Goal: Task Accomplishment & Management: Manage account settings

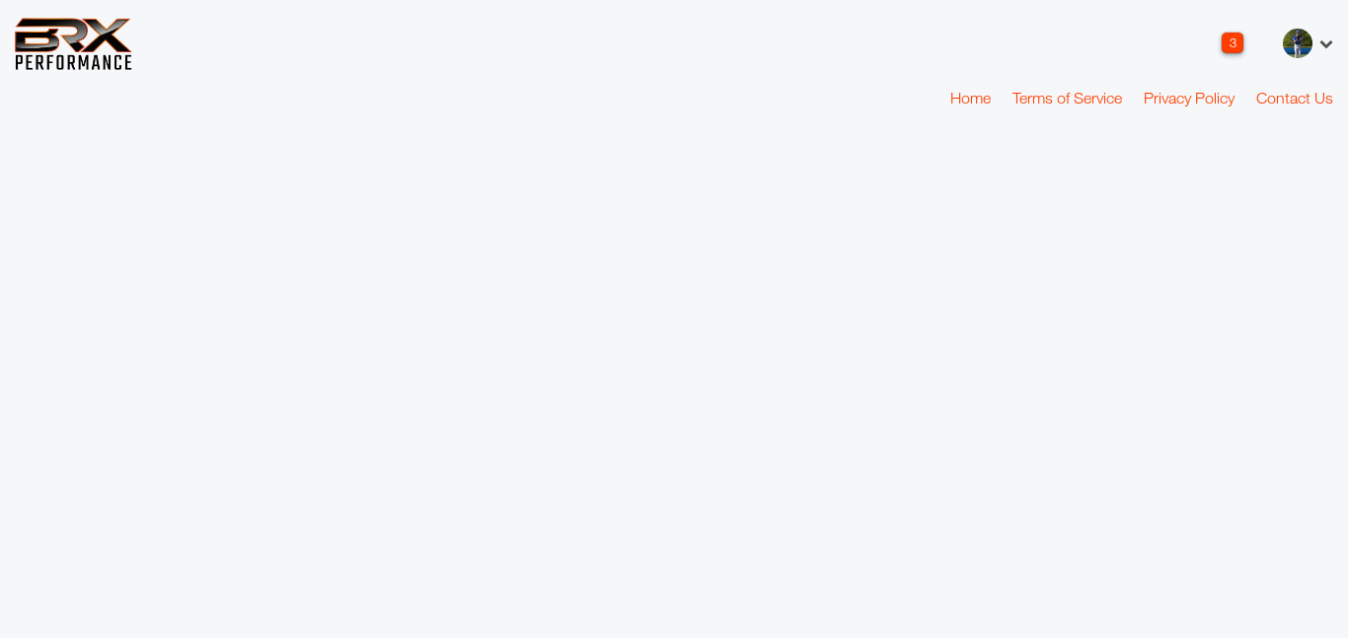
scroll to position [7, 0]
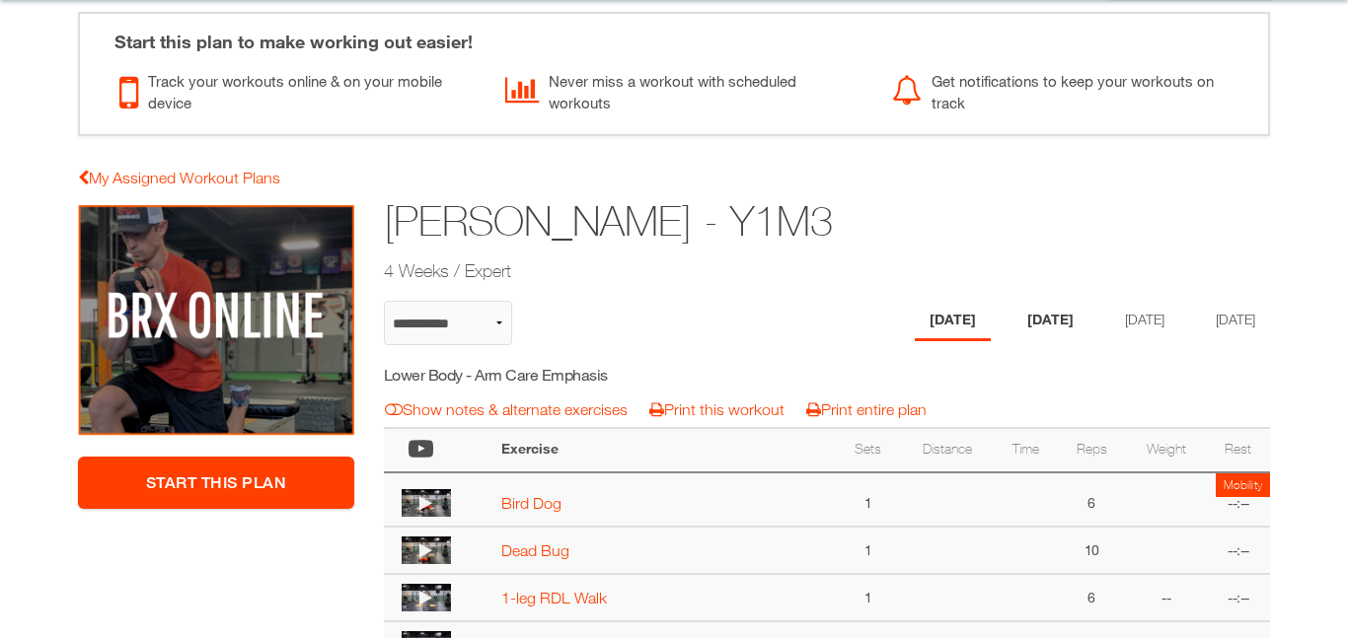
click at [1041, 324] on li "Tuesday" at bounding box center [1050, 321] width 76 height 40
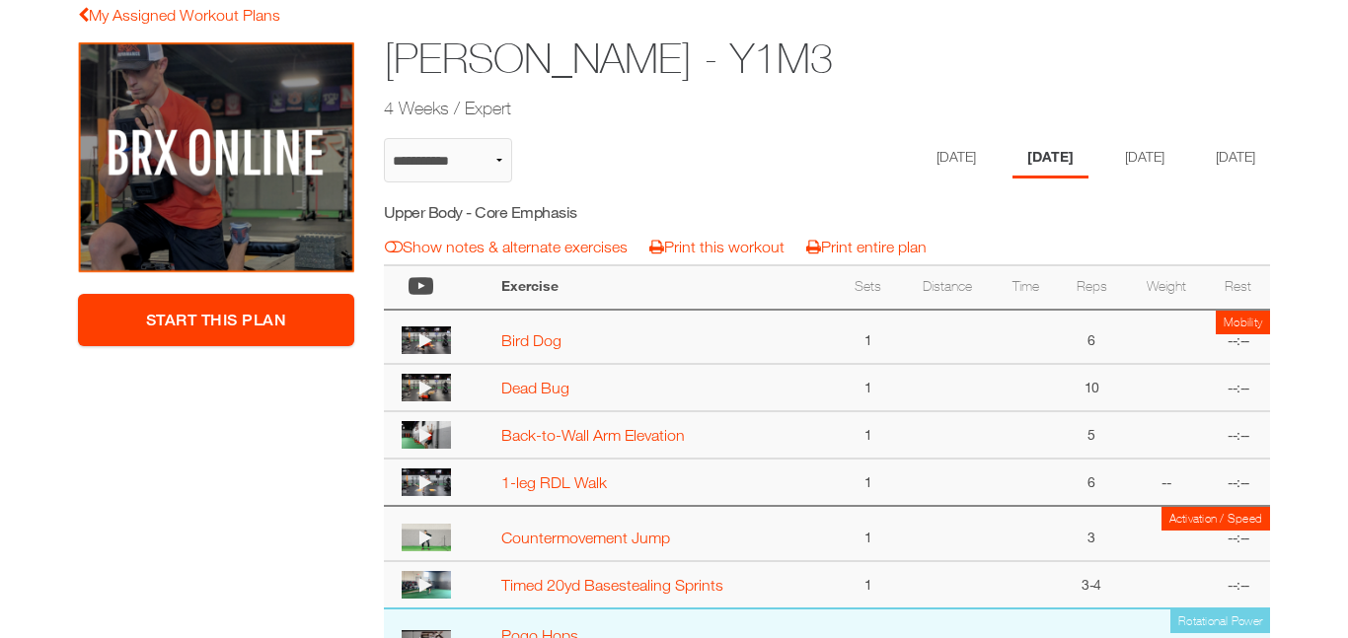
scroll to position [274, 0]
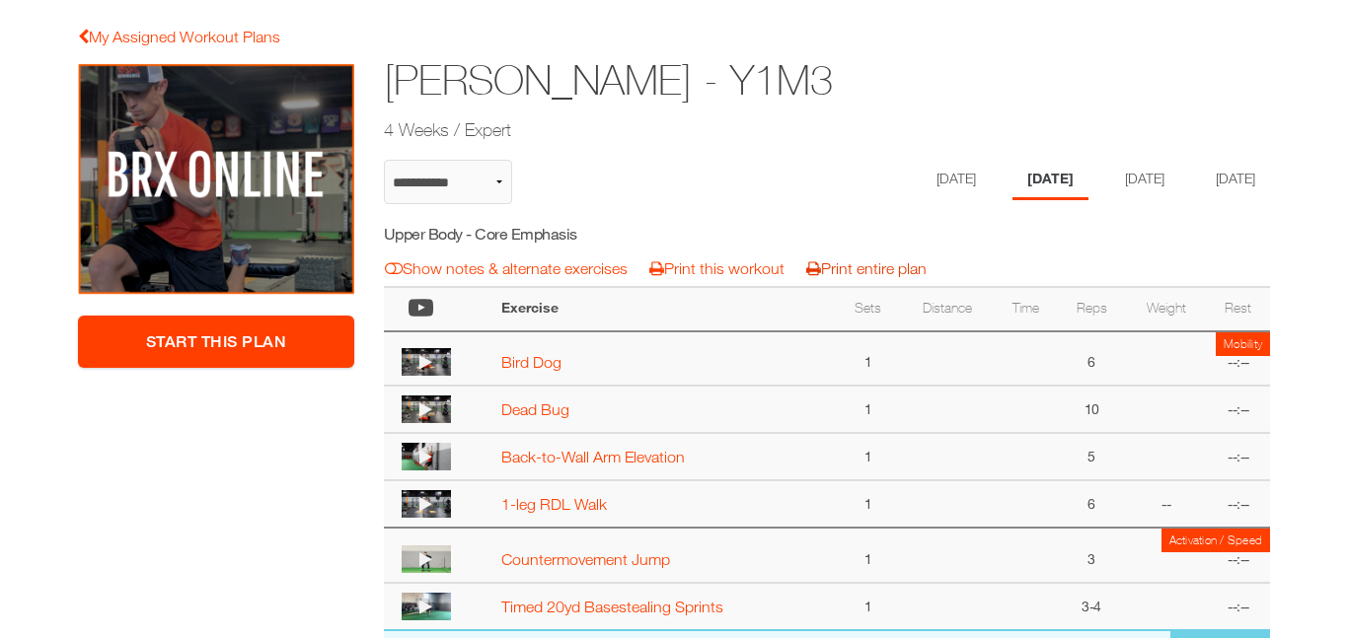
click at [855, 261] on link "Print entire plan" at bounding box center [866, 268] width 120 height 18
click at [711, 275] on link "Print this workout" at bounding box center [716, 268] width 135 height 18
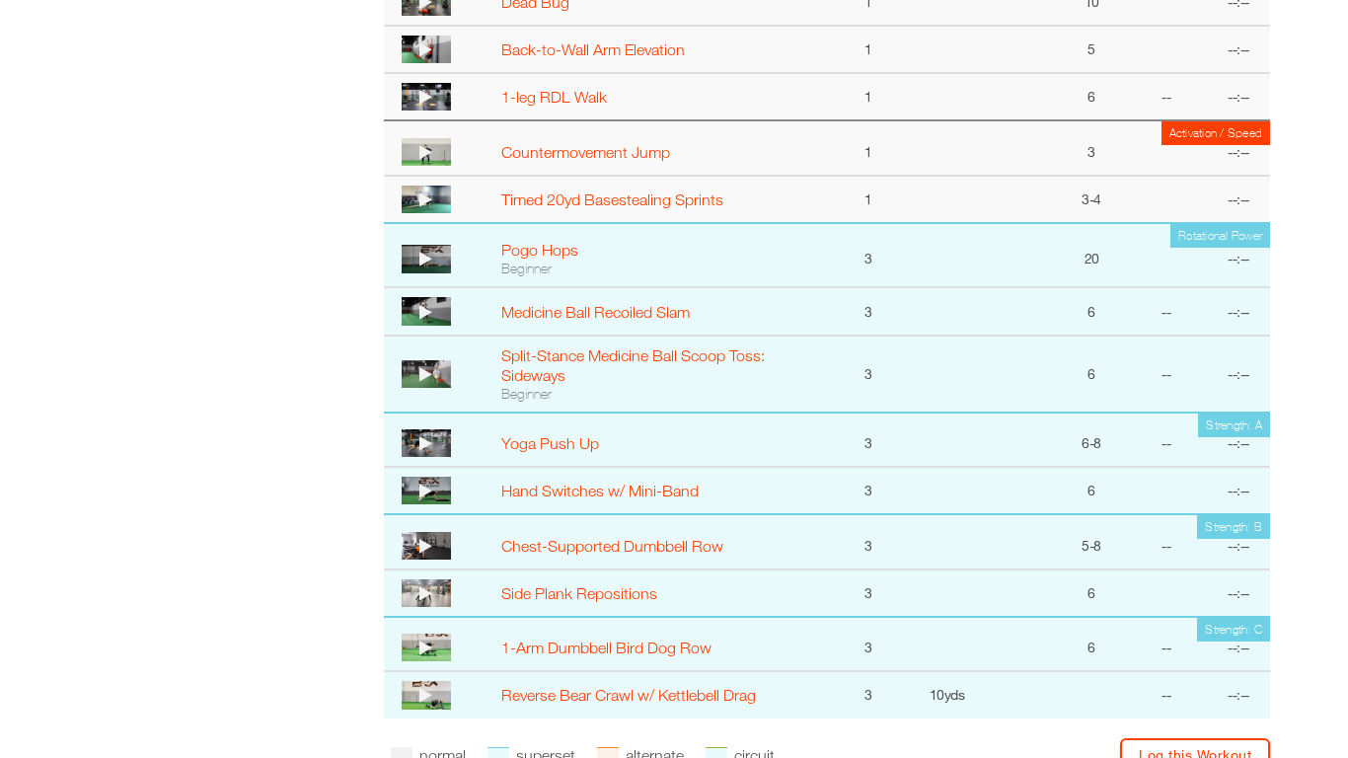
scroll to position [954, 0]
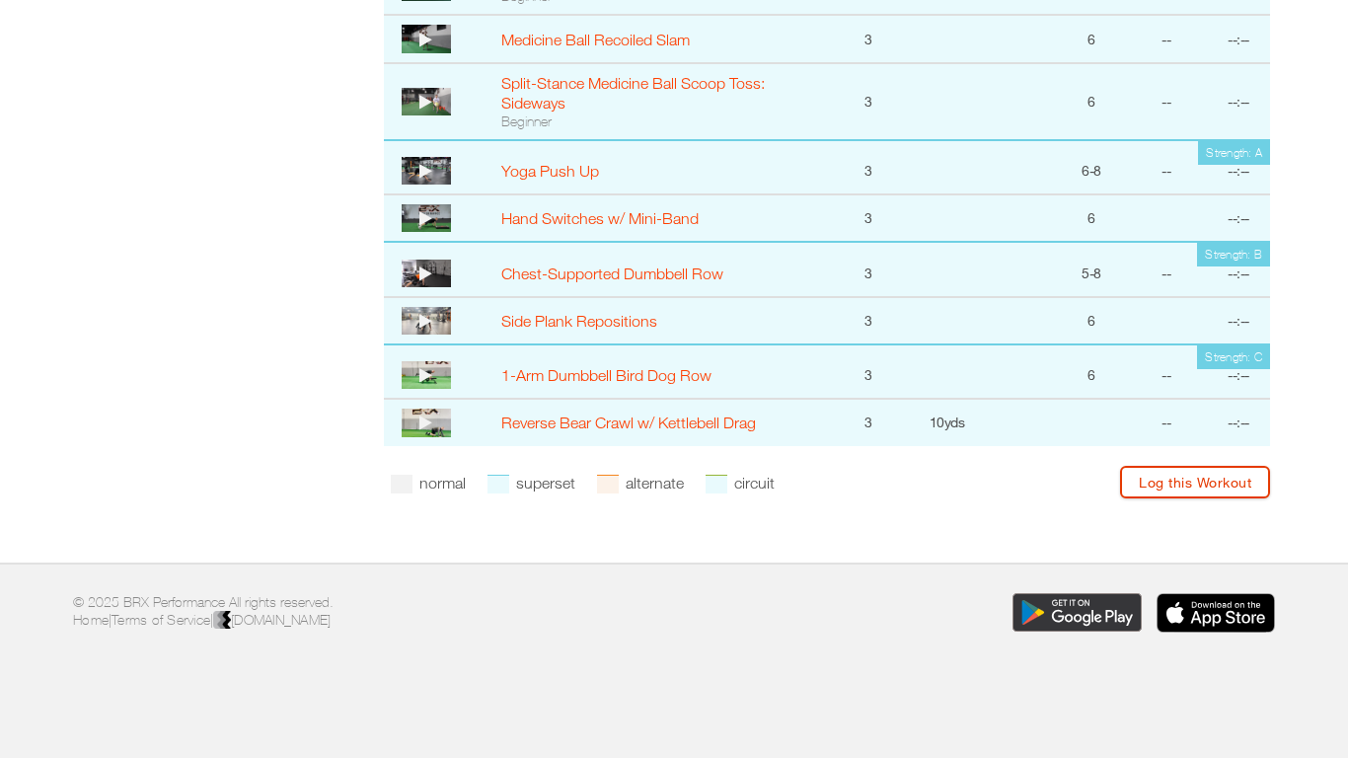
click at [1157, 471] on link "Log this Workout" at bounding box center [1195, 482] width 150 height 33
select select "**********"
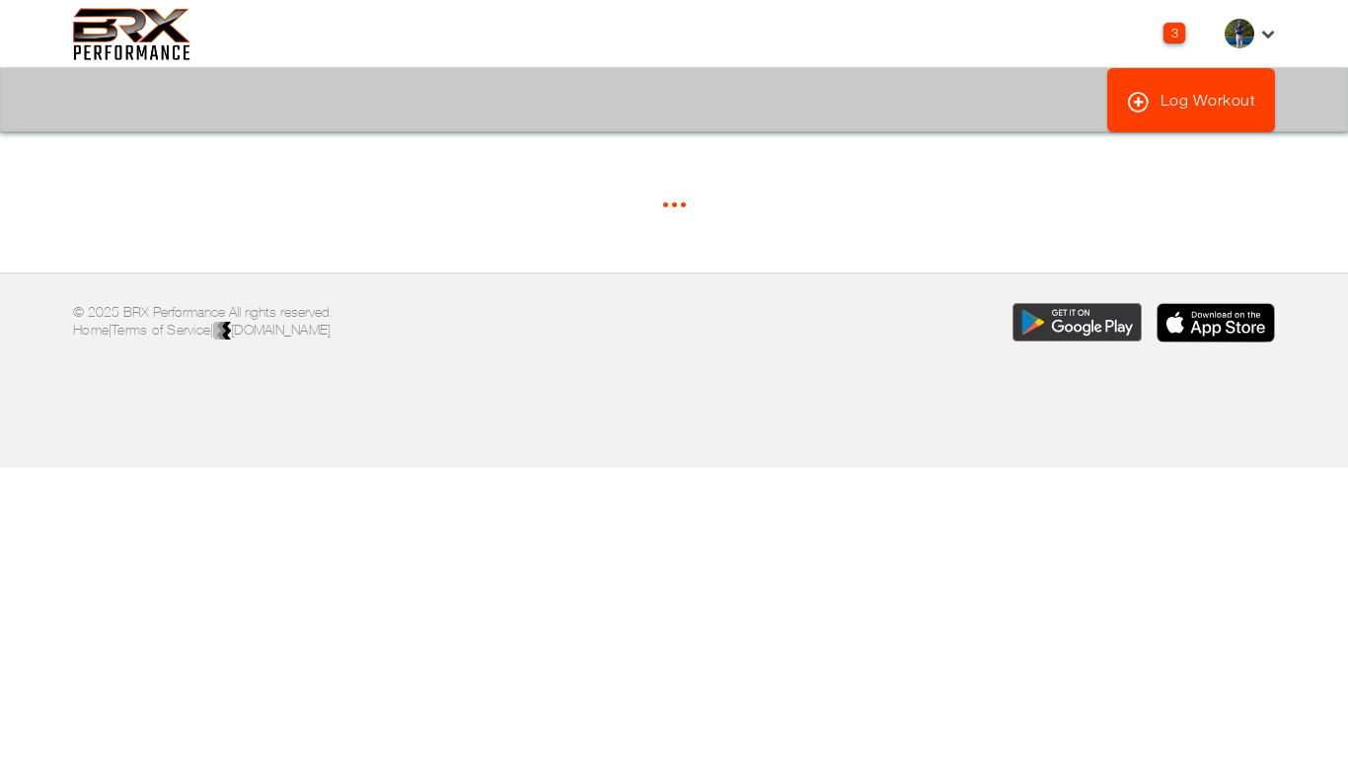
click at [1231, 26] on div "3 Notifications Hello Brady, Your current subscription for 1x/week Semi-Private…" at bounding box center [673, 34] width 1231 height 52
select select "********"
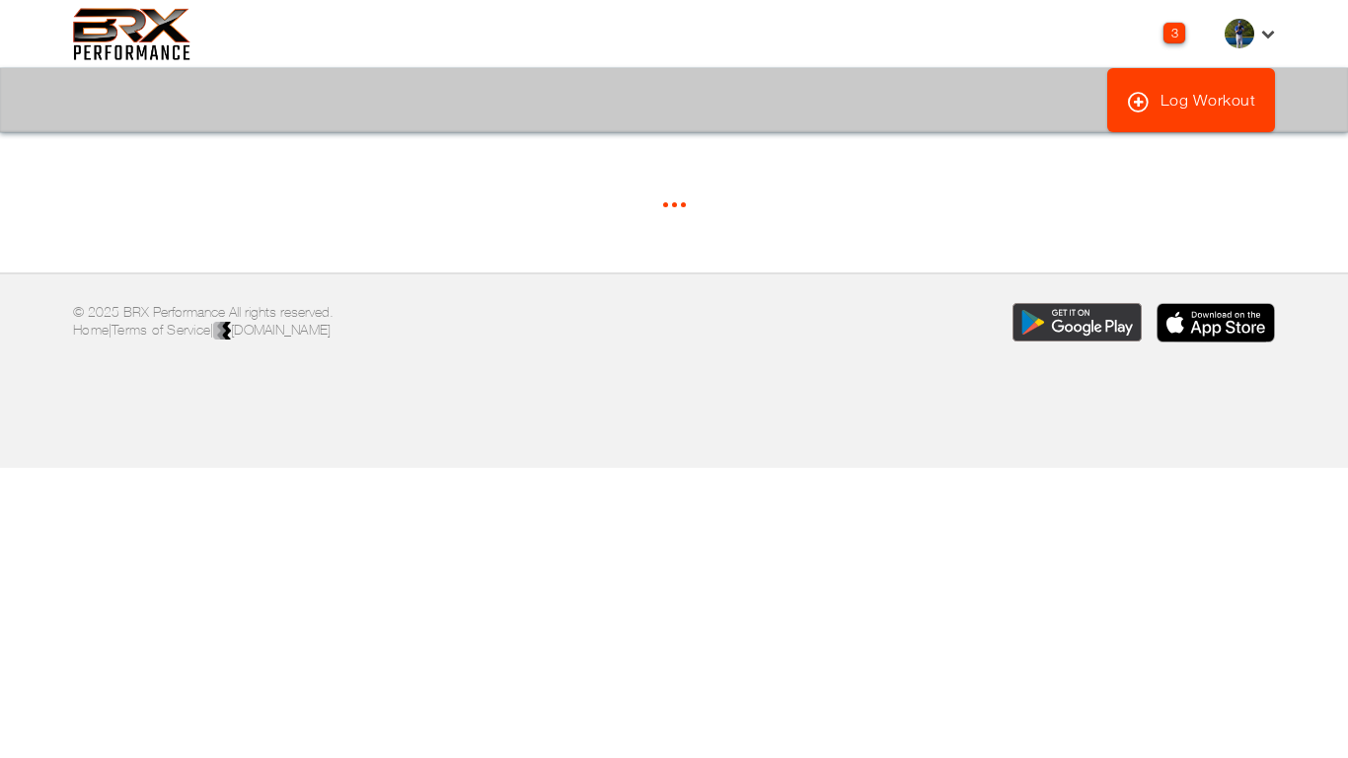
select select "*****"
select select "*"
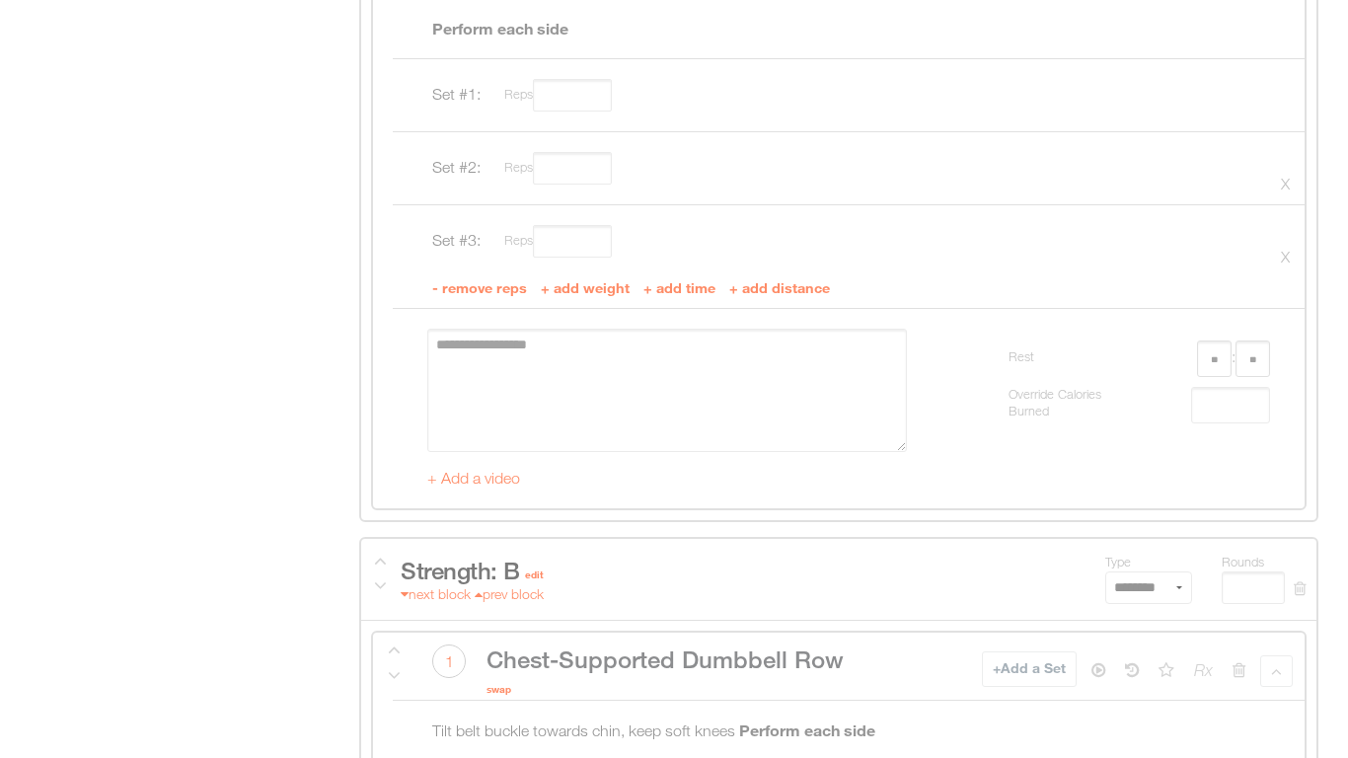
scroll to position [4423, 0]
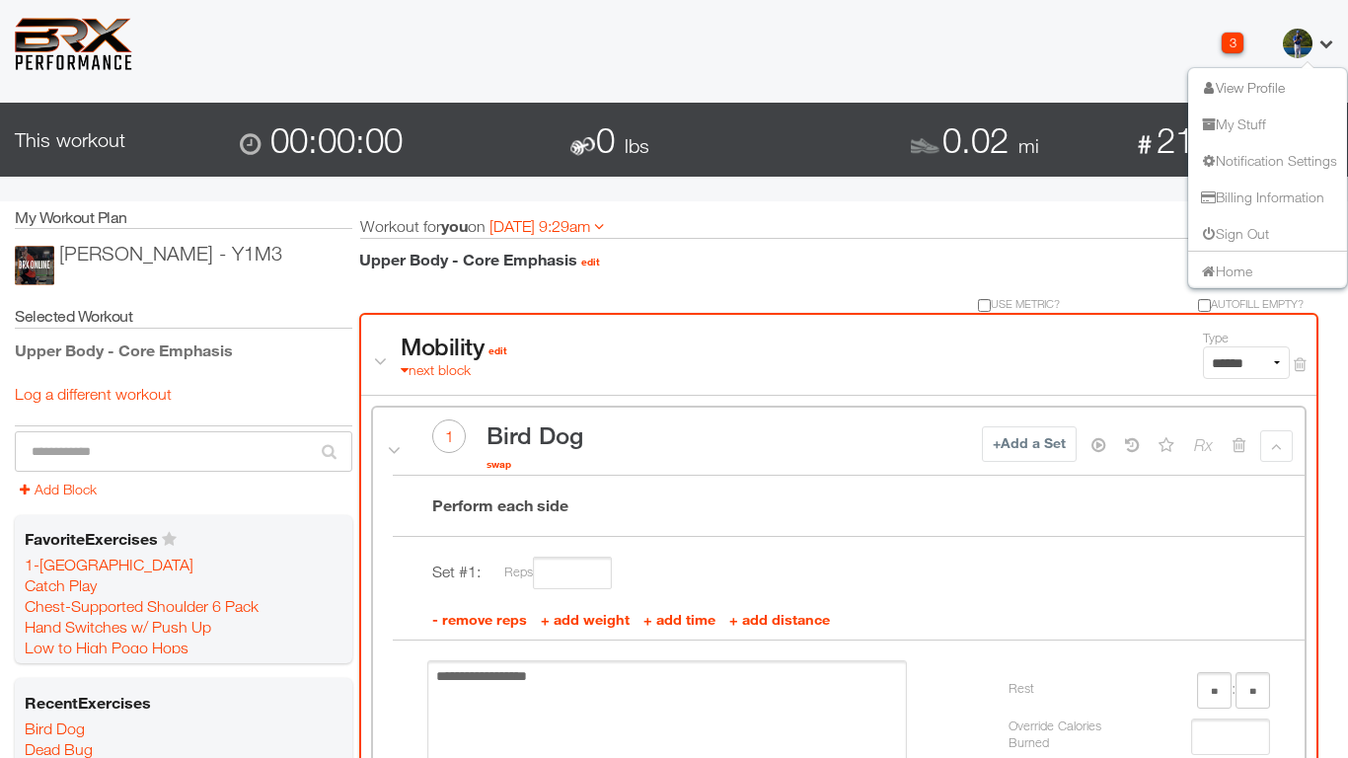
scroll to position [0, 0]
click at [1264, 84] on link "View Profile" at bounding box center [1241, 86] width 87 height 17
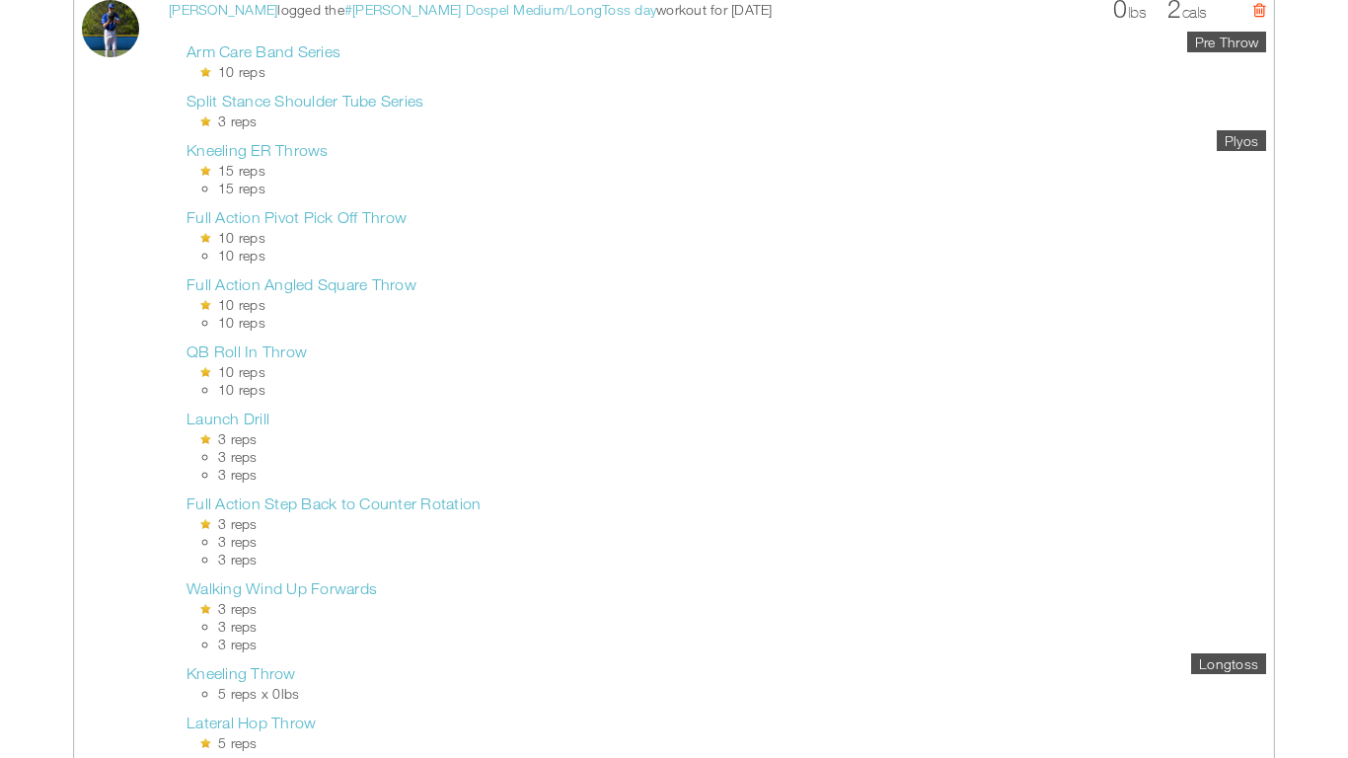
scroll to position [11245, 0]
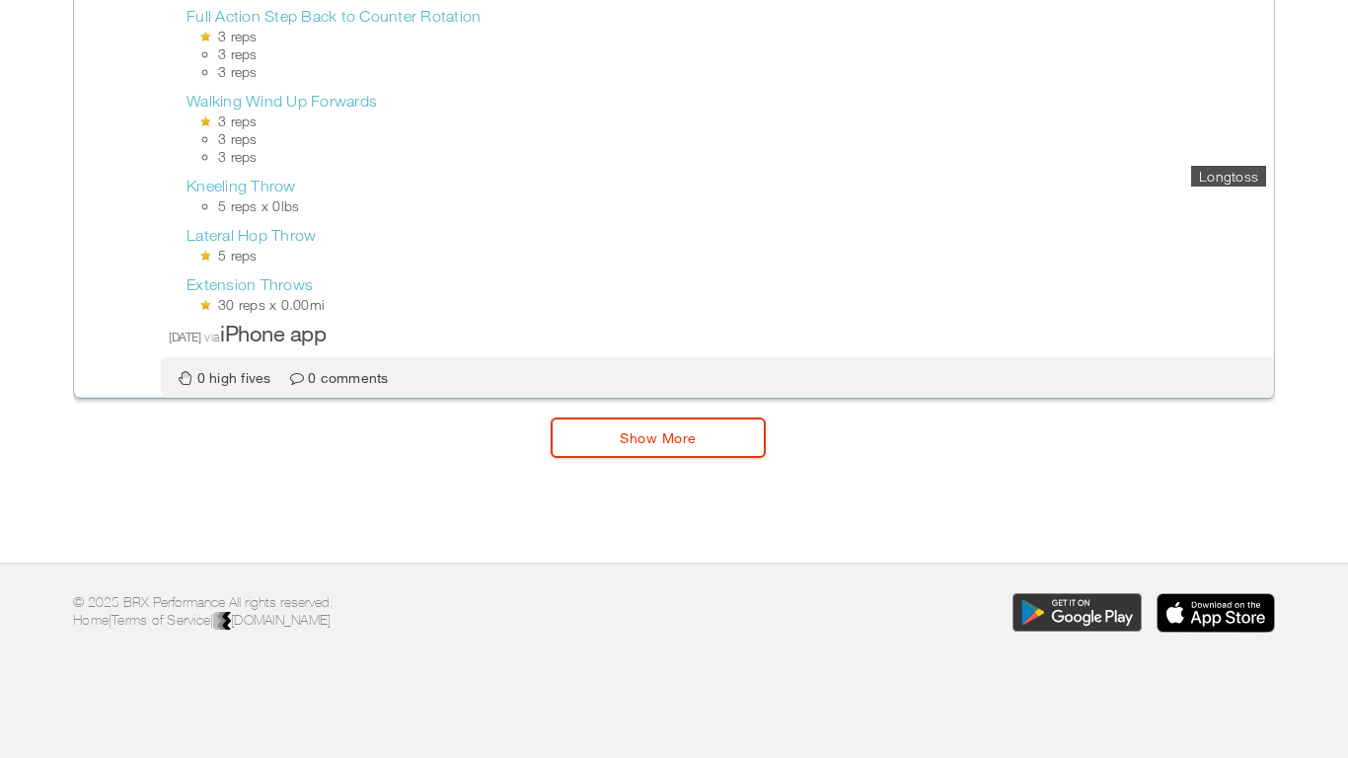
click at [586, 450] on link "Show More" at bounding box center [657, 437] width 215 height 40
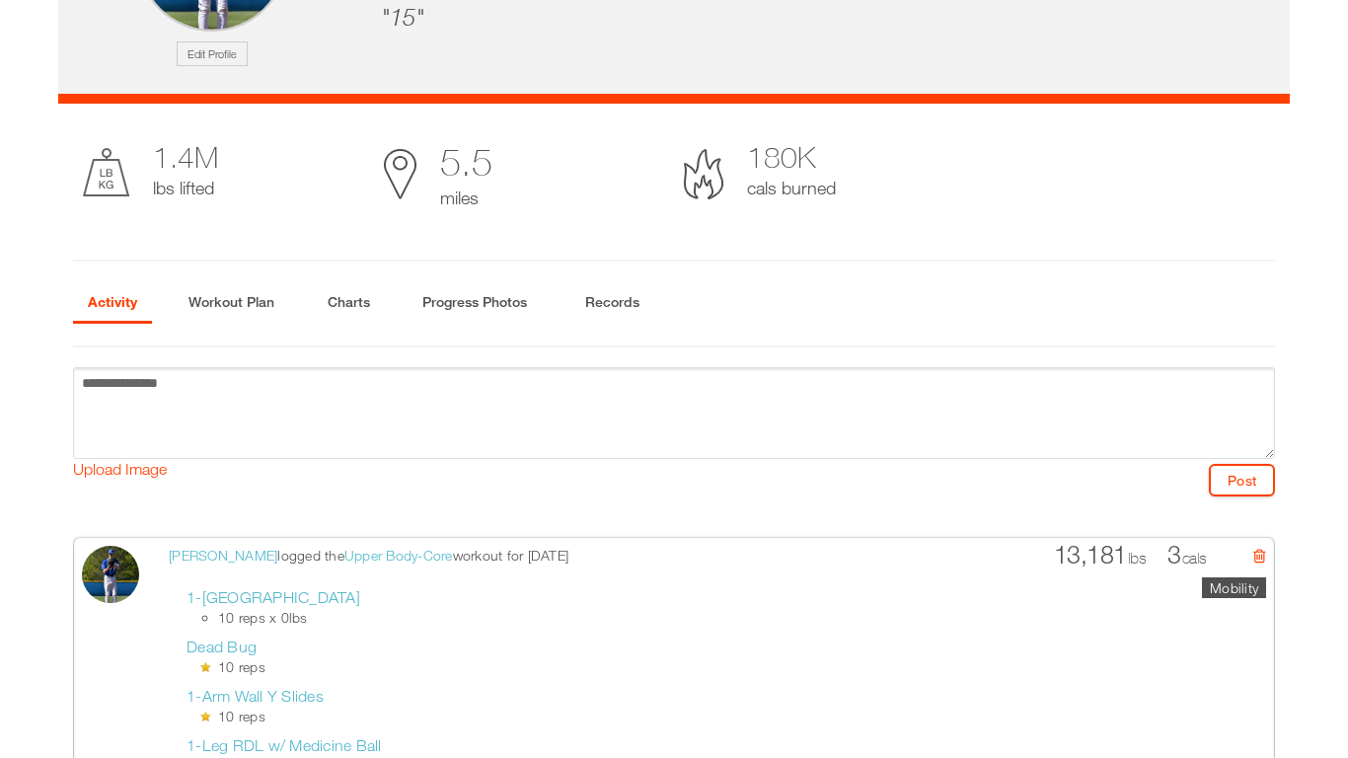
scroll to position [299, 0]
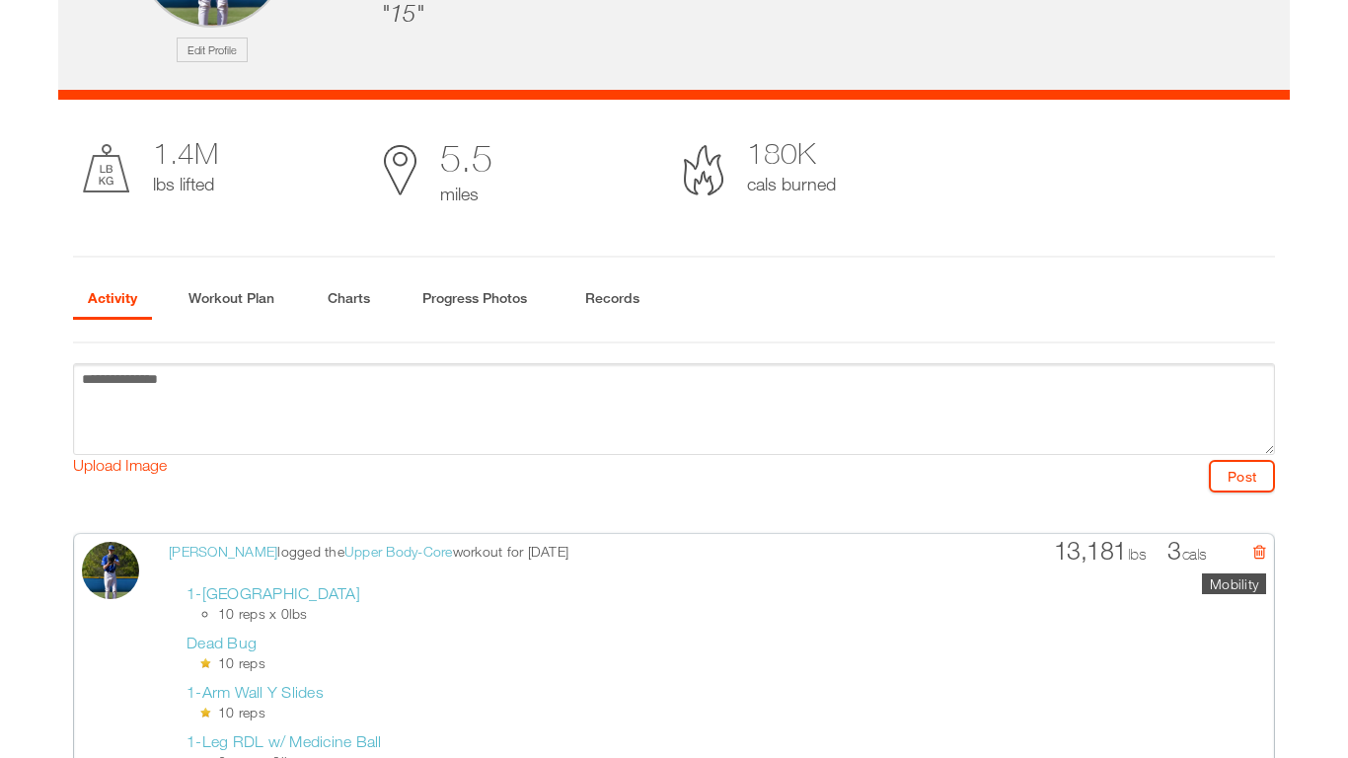
click at [770, 245] on ul "1.4M lbs lifted 5.5 miles 180K cals burned" at bounding box center [674, 179] width 1202 height 158
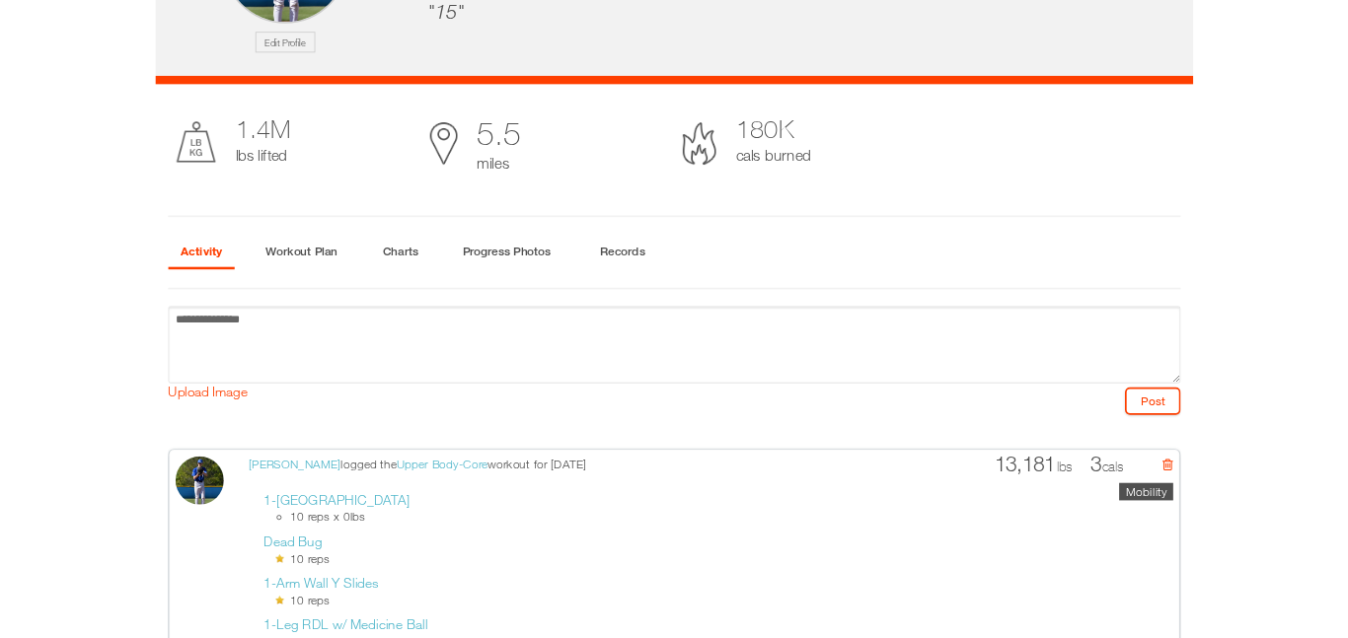
scroll to position [0, 0]
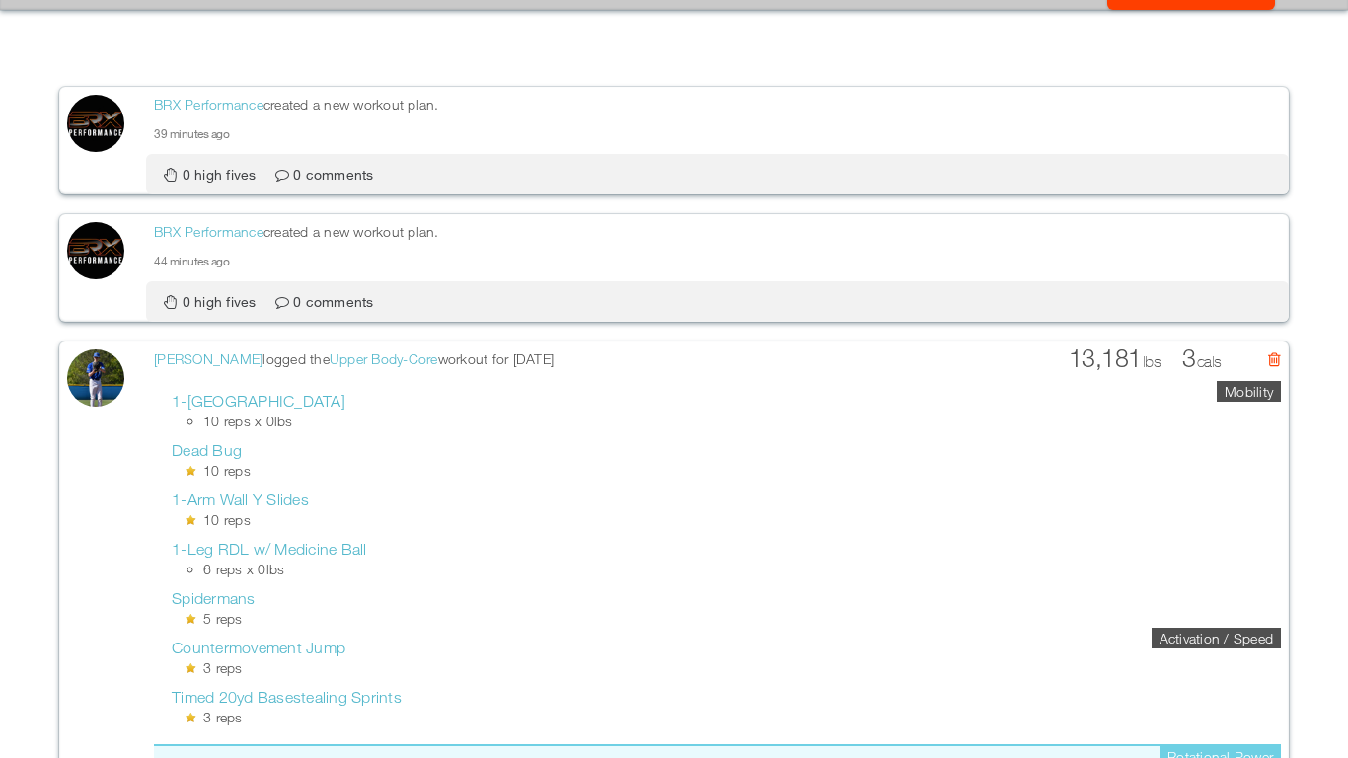
scroll to position [121, 0]
click at [197, 168] on li "0 high fives" at bounding box center [210, 175] width 93 height 17
click at [175, 289] on div "0 high fives 0 comments Press Return or Enter to submit your comment" at bounding box center [717, 302] width 1142 height 40
click at [175, 296] on icon at bounding box center [171, 303] width 14 height 14
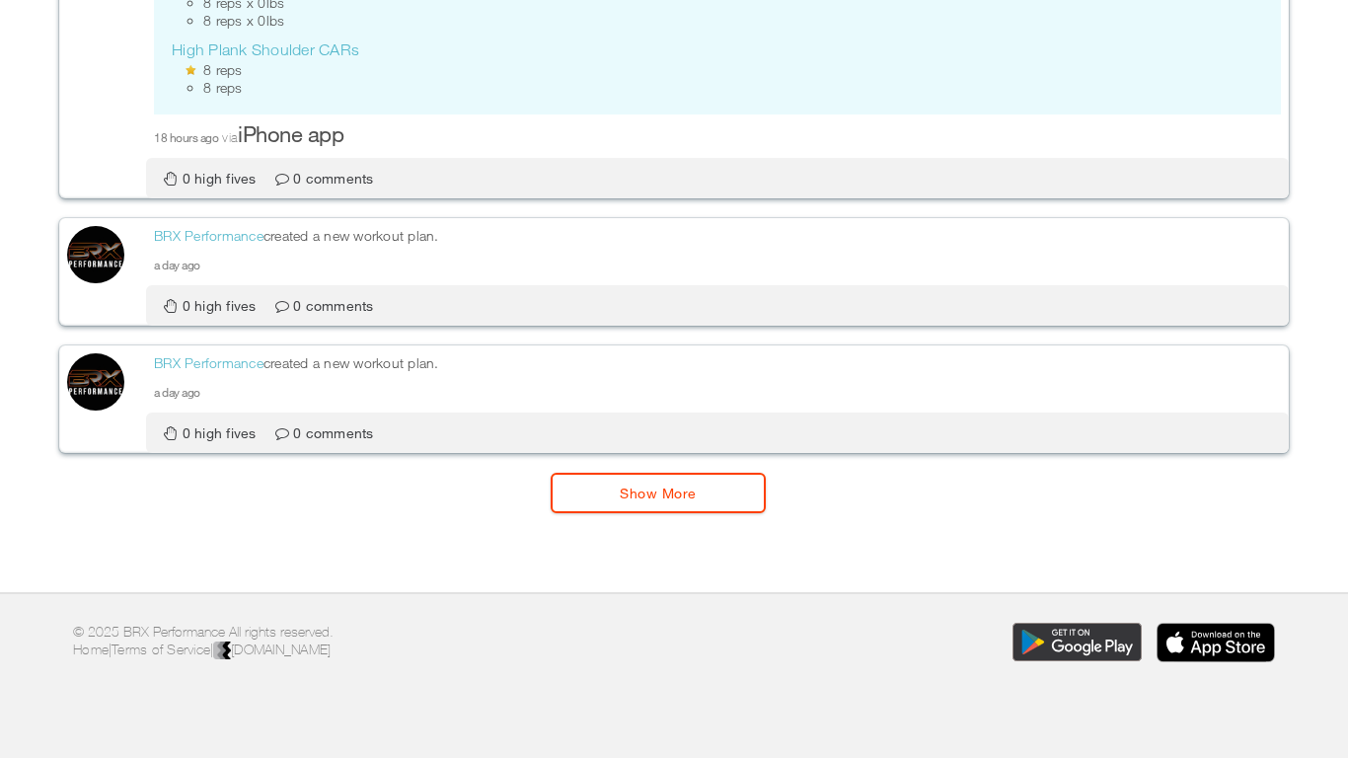
scroll to position [4744, 0]
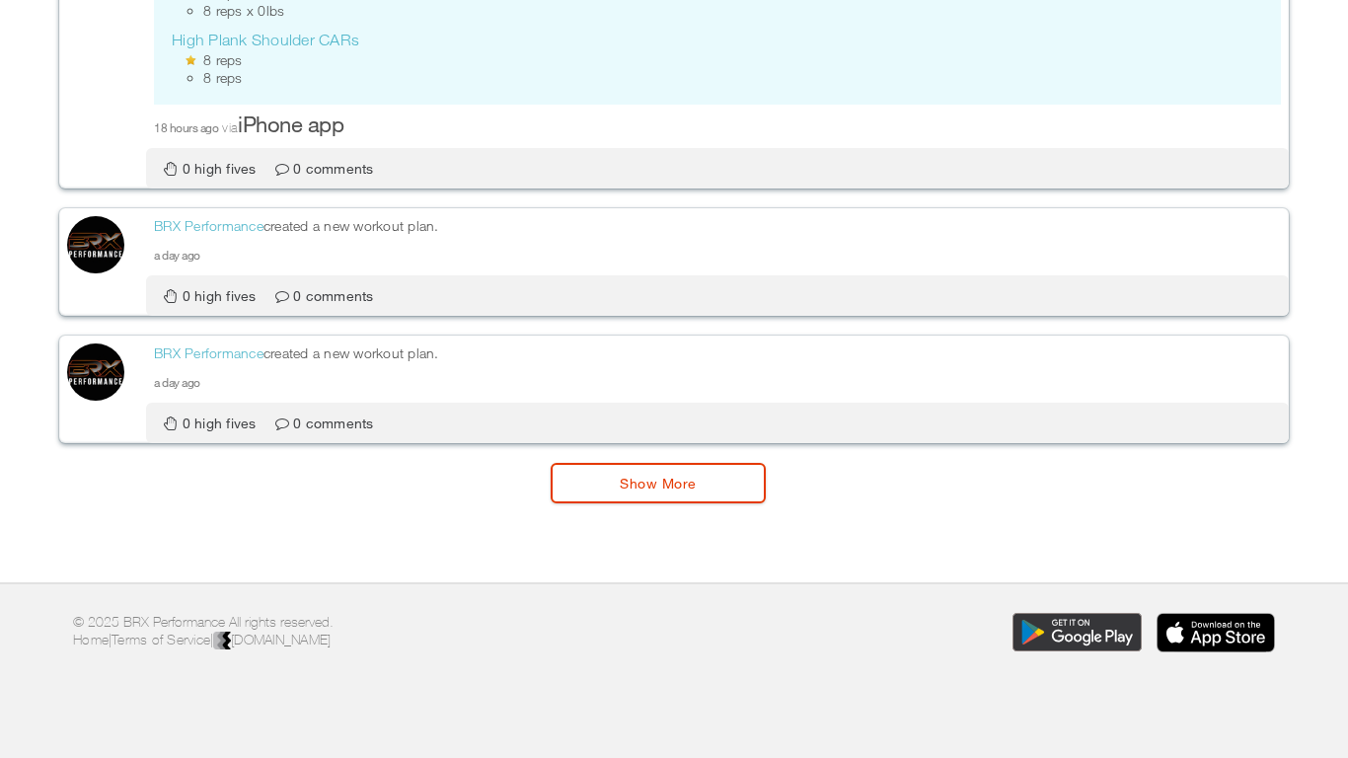
click at [606, 479] on link "Show More" at bounding box center [657, 483] width 215 height 40
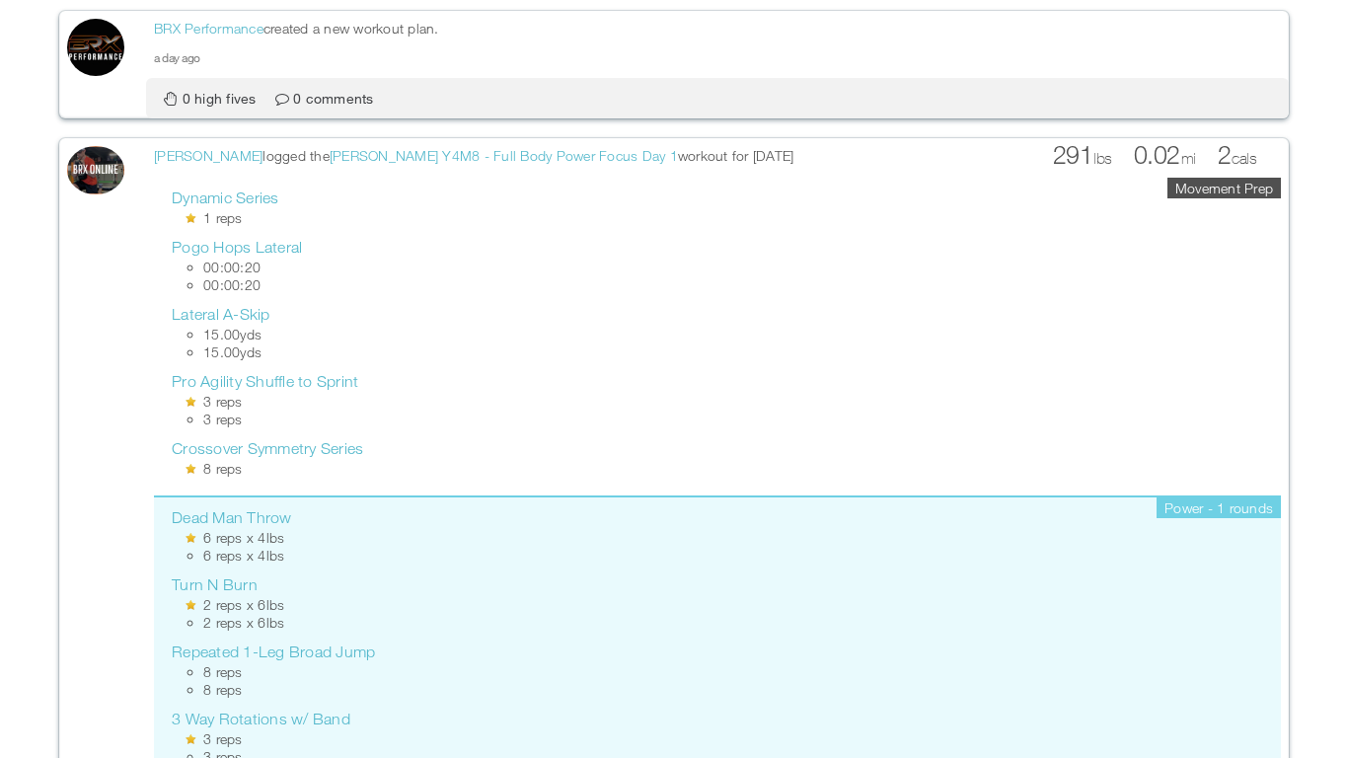
scroll to position [6595, 0]
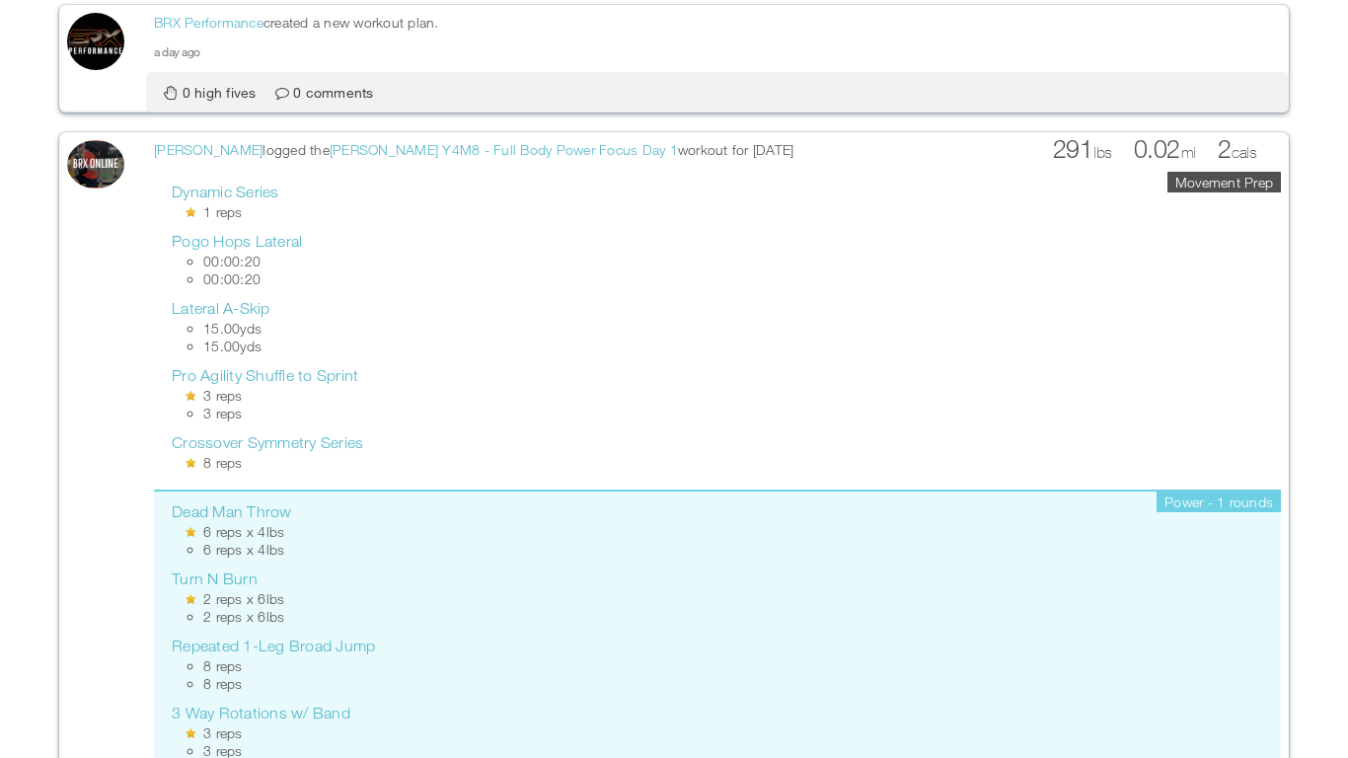
click at [606, 479] on ul "Movement Prep Dynamic Series 1 reps Pogo Hops Lateral 00:00:20 00:00:20 Lateral…" at bounding box center [717, 729] width 1127 height 1115
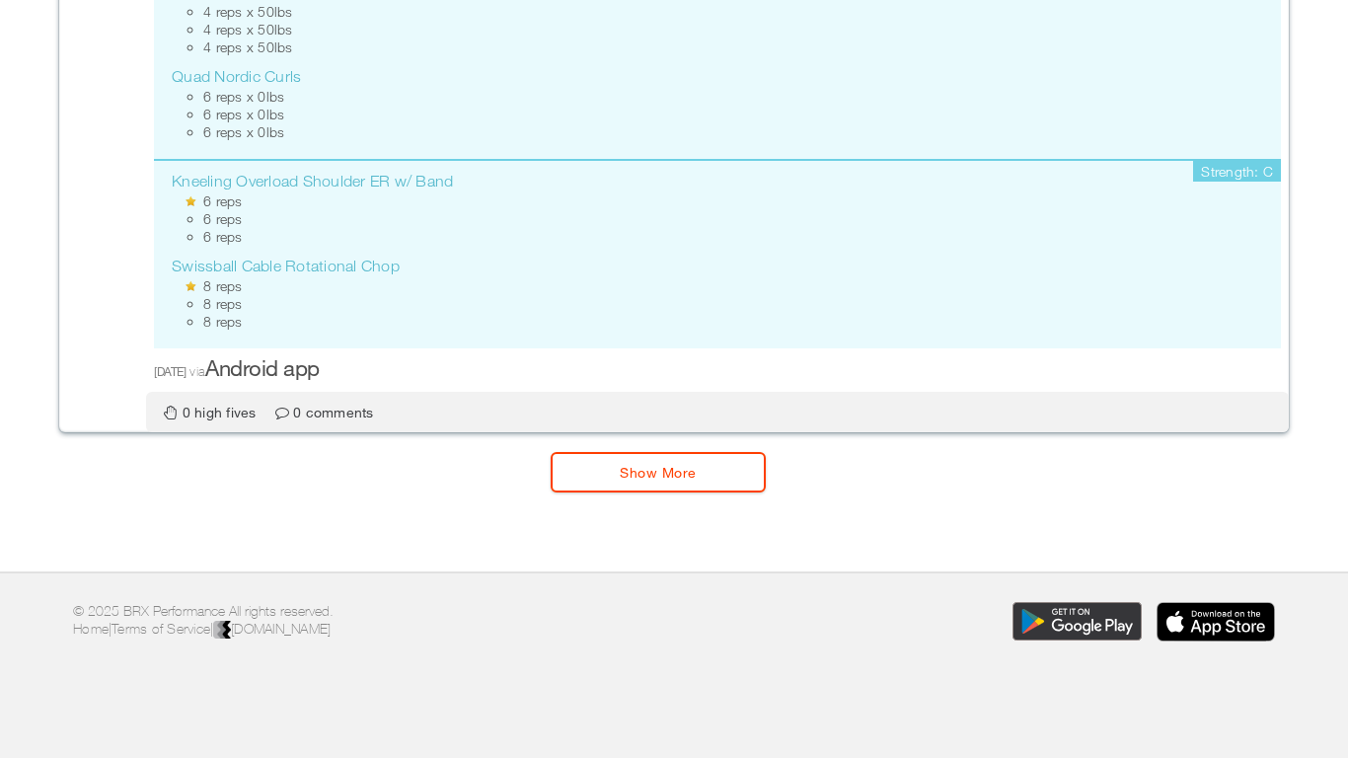
scroll to position [10085, 0]
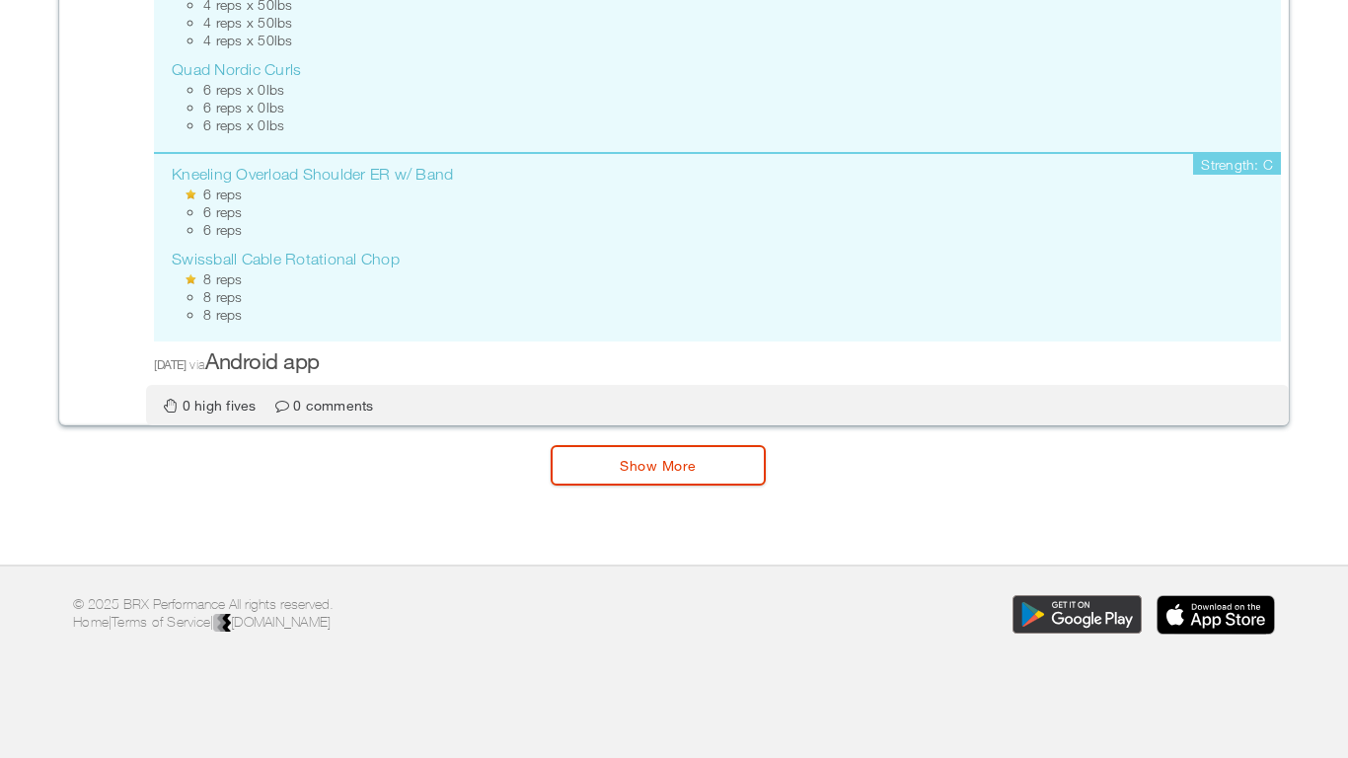
click at [672, 475] on link "Show More" at bounding box center [657, 465] width 215 height 40
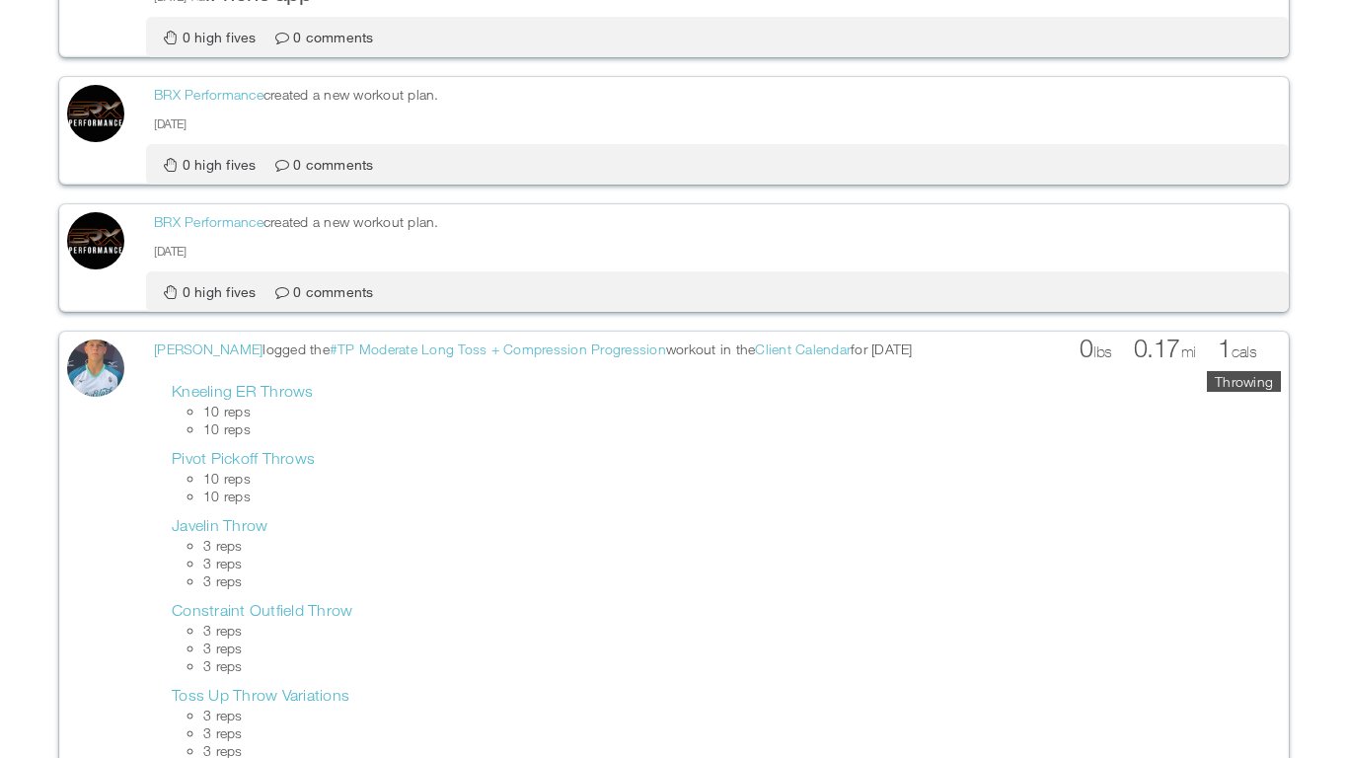
scroll to position [12371, 0]
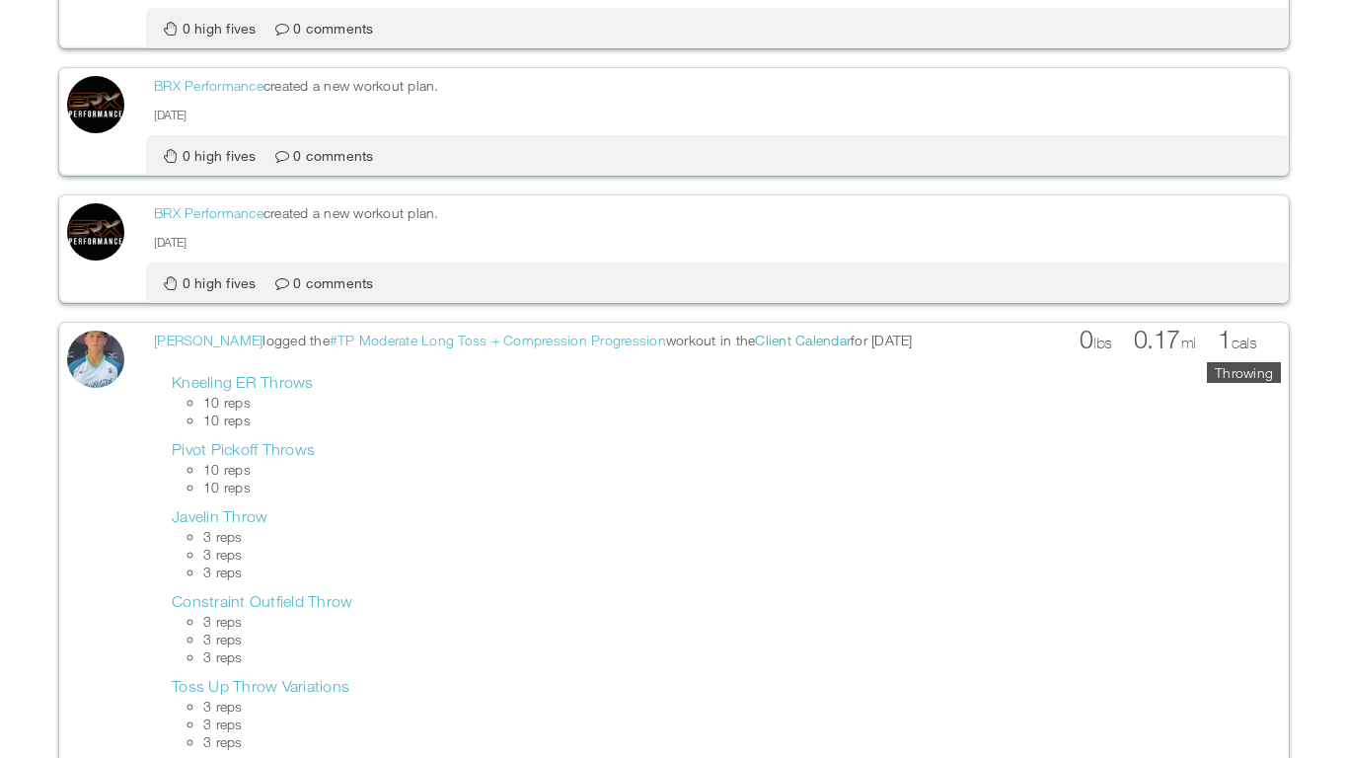
click at [783, 338] on link "Client Calendar" at bounding box center [803, 339] width 96 height 17
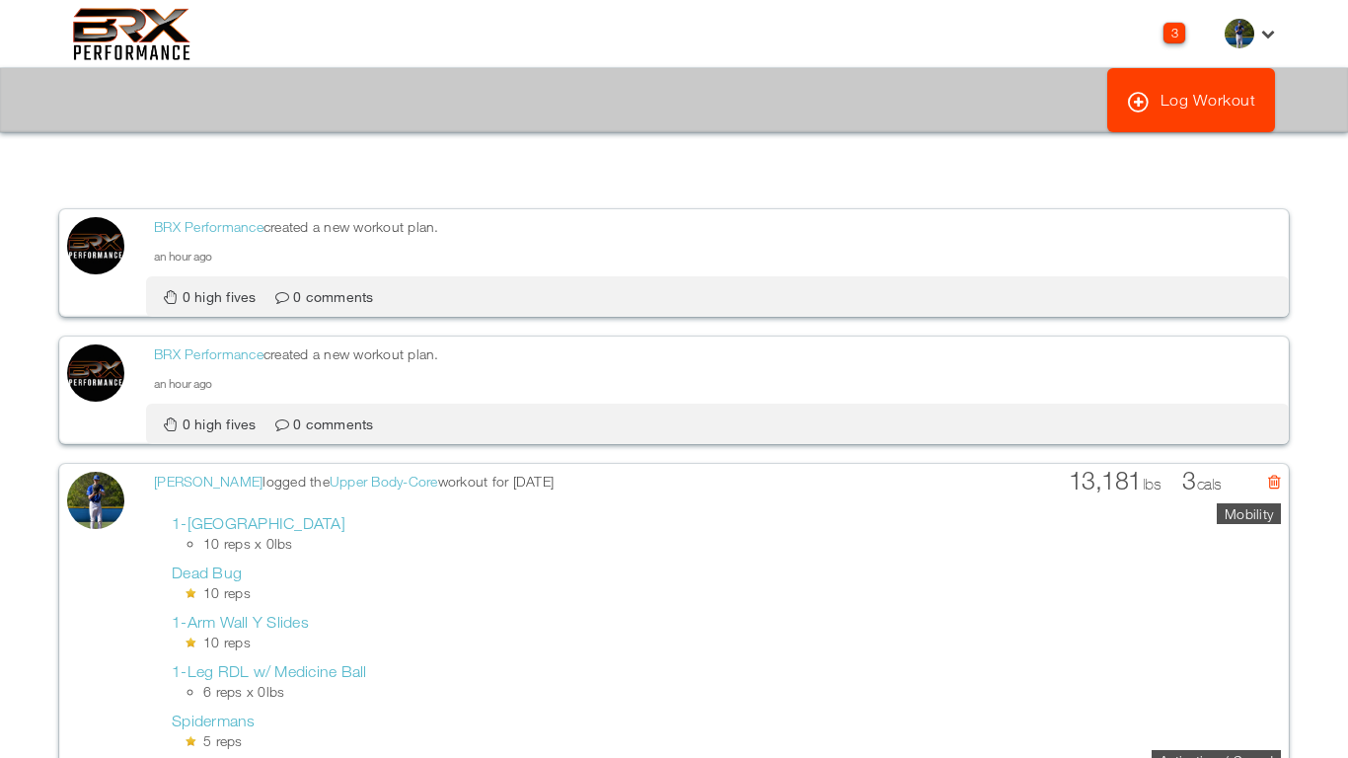
scroll to position [4764, 0]
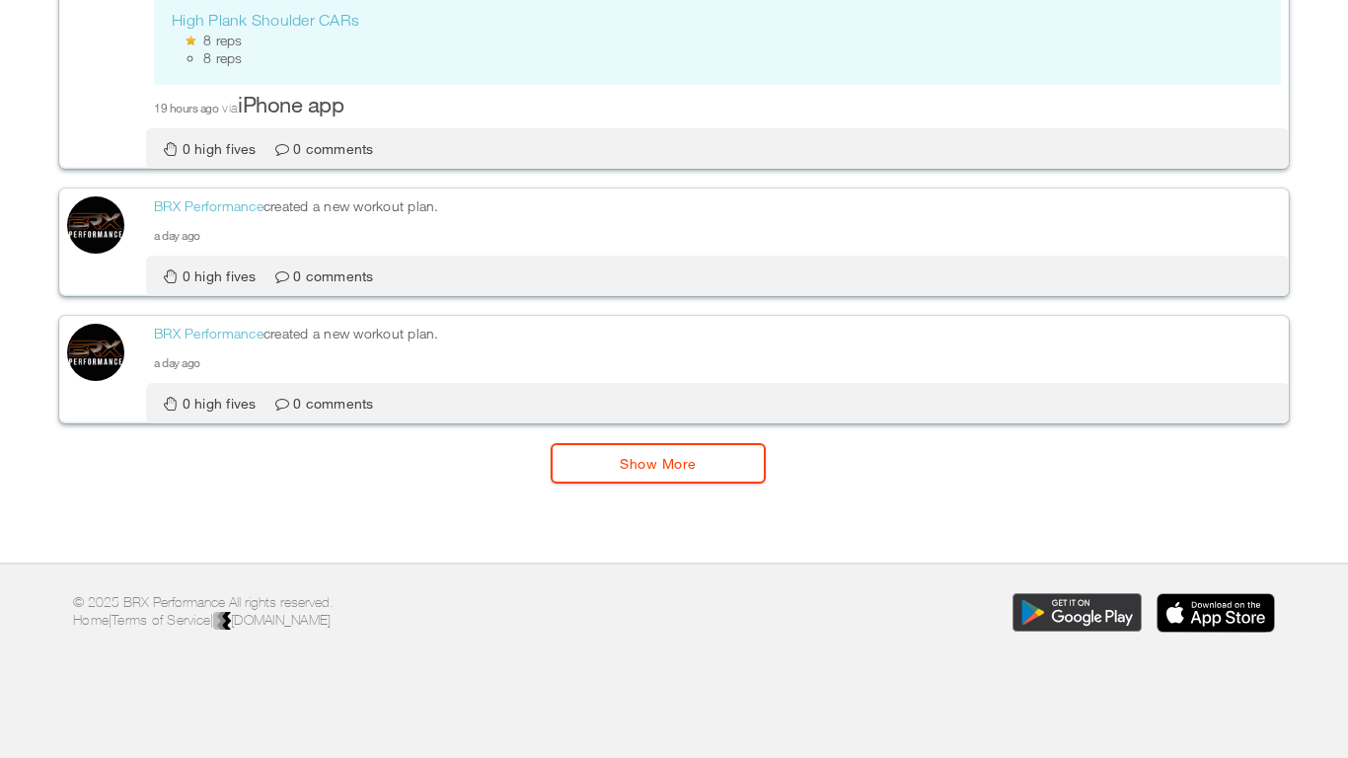
click at [639, 484] on div "Show More" at bounding box center [673, 473] width 247 height 60
click at [580, 473] on link "Show More" at bounding box center [657, 463] width 215 height 40
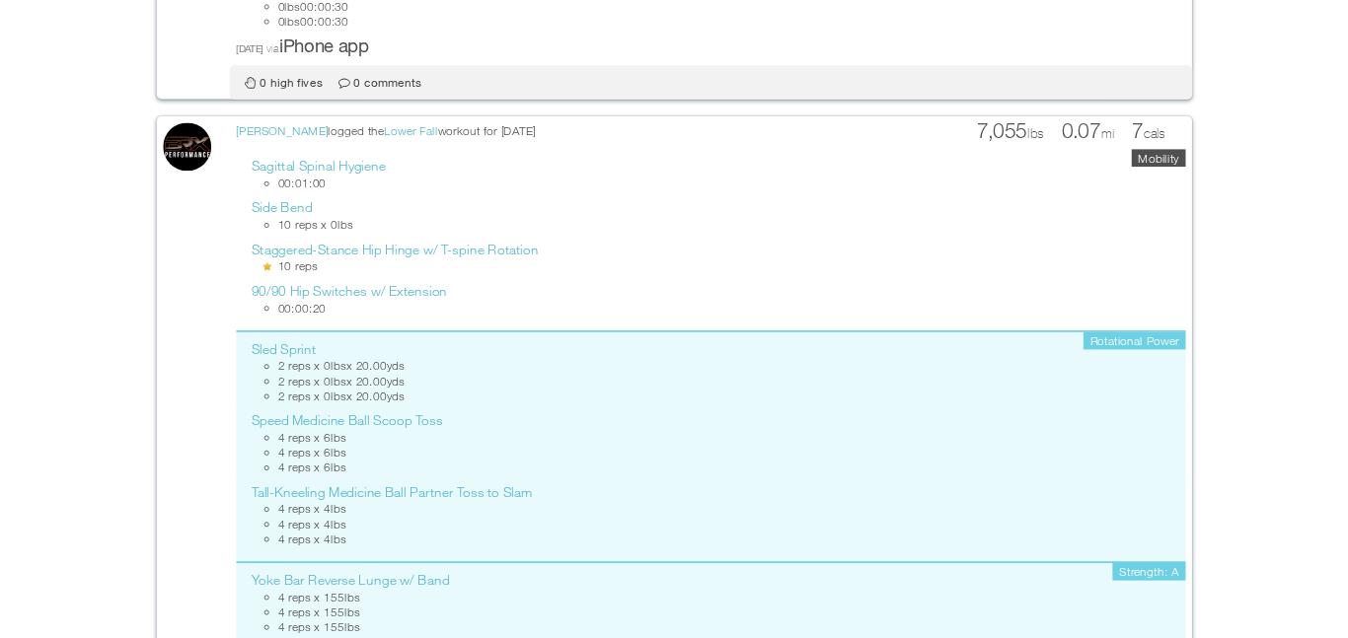
scroll to position [9161, 0]
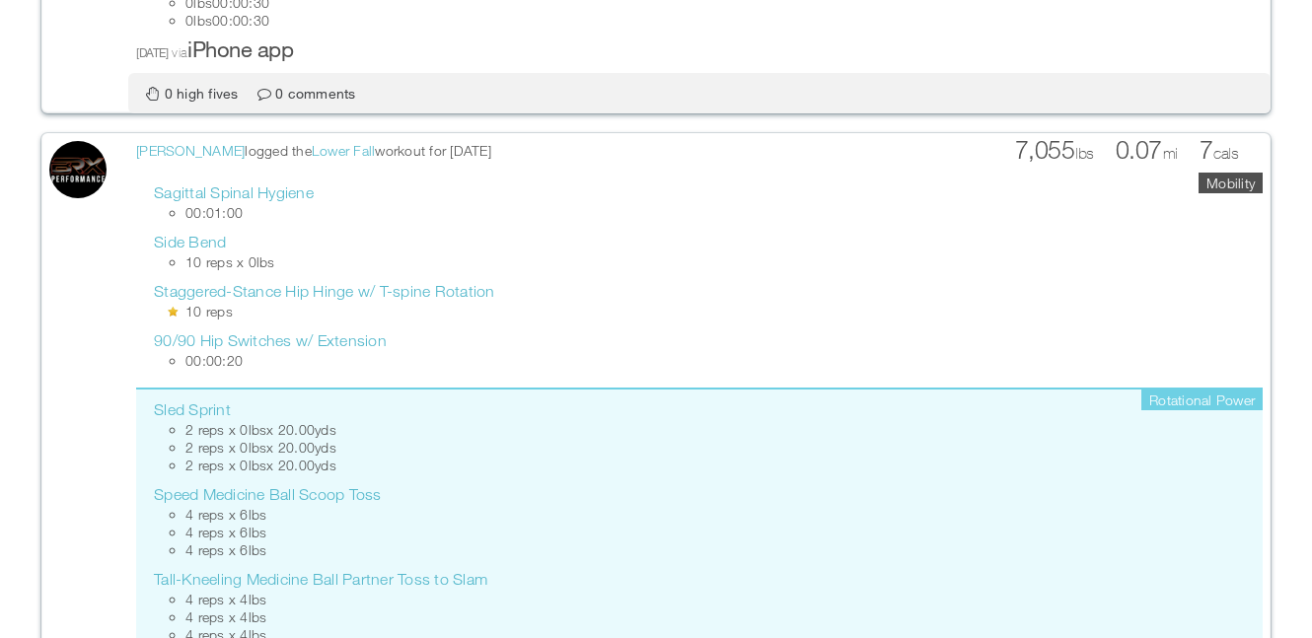
click at [500, 238] on li "Side Bend 10 reps x 0 lbs" at bounding box center [699, 246] width 1127 height 49
